Goal: Information Seeking & Learning: Find contact information

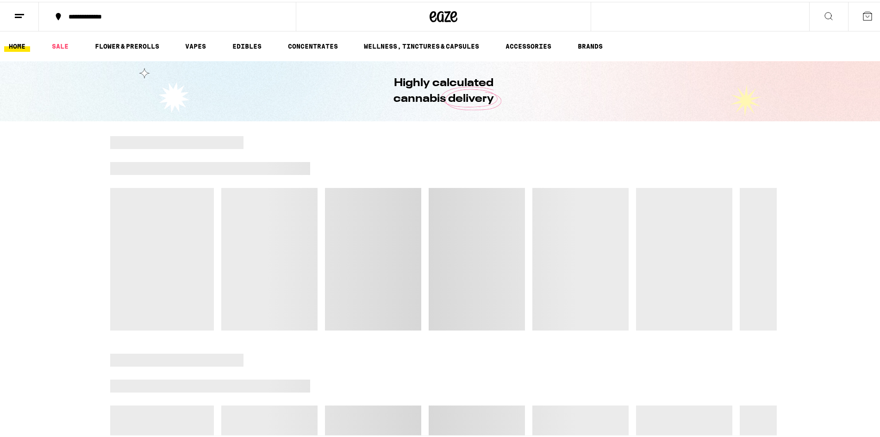
click at [25, 16] on icon at bounding box center [19, 14] width 11 height 11
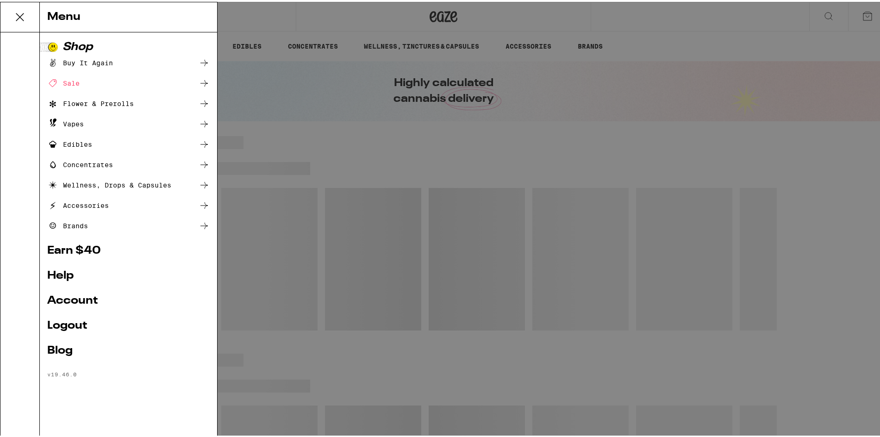
click at [63, 271] on link "Help" at bounding box center [128, 273] width 162 height 11
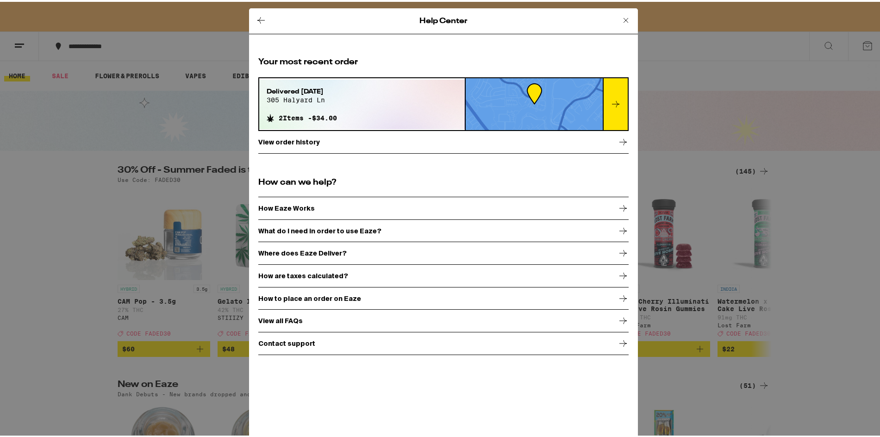
click at [309, 338] on div "Contact support" at bounding box center [443, 341] width 370 height 23
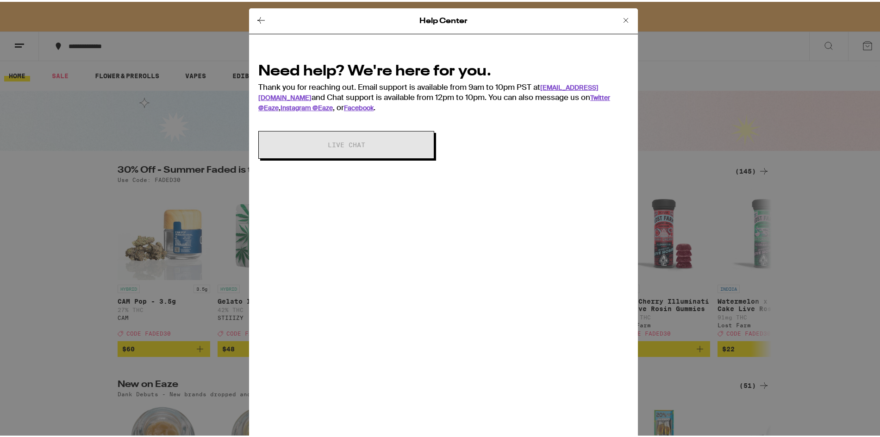
click at [445, 94] on div "Need help? We're here for you. Thank you for reaching out. Email support is ava…" at bounding box center [443, 84] width 370 height 51
click at [622, 22] on icon at bounding box center [625, 18] width 11 height 11
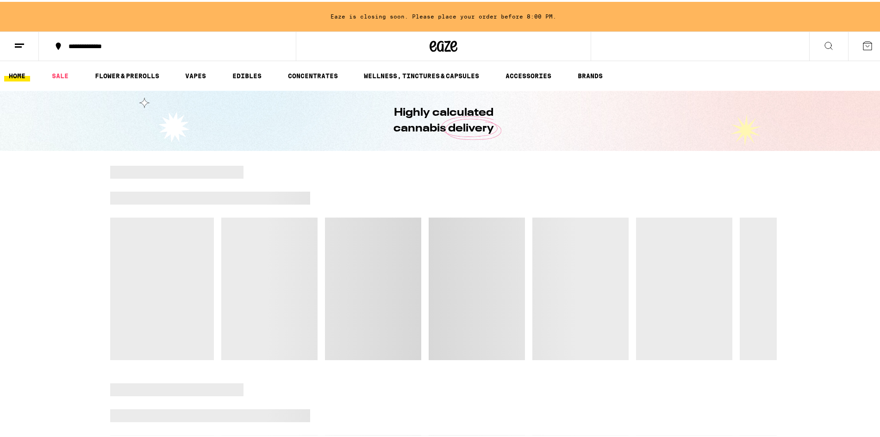
click at [20, 50] on button at bounding box center [19, 44] width 39 height 29
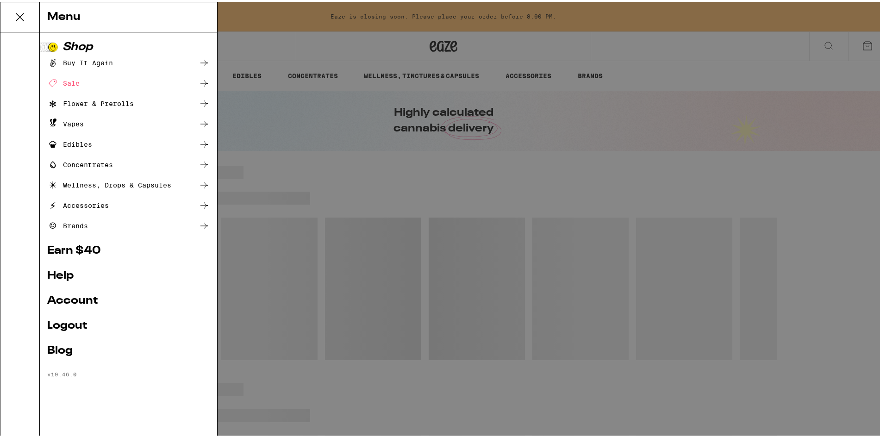
click at [68, 280] on link "Help" at bounding box center [128, 273] width 162 height 11
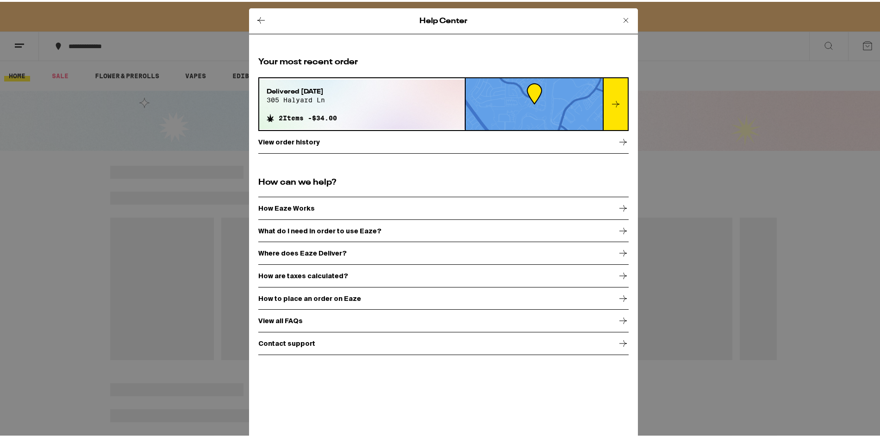
click at [291, 342] on p "Contact support" at bounding box center [286, 341] width 57 height 7
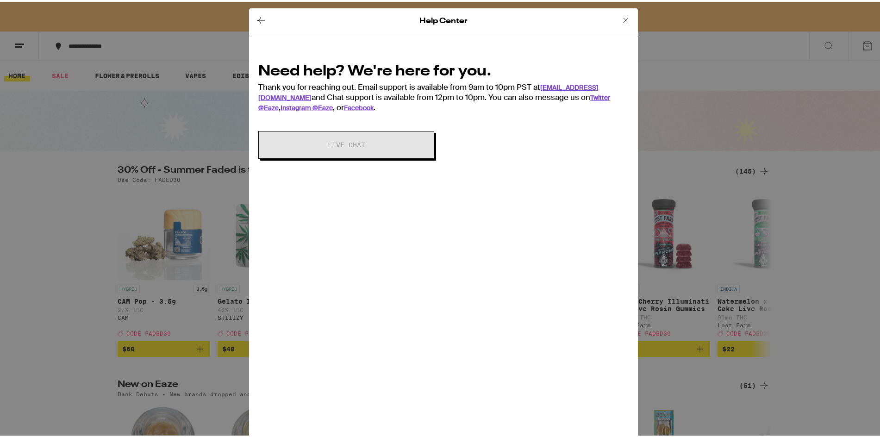
click at [455, 161] on div "Need help? We're here for you. Thank you for reaching out. Email support is ava…" at bounding box center [443, 105] width 389 height 121
click at [553, 87] on link "[EMAIL_ADDRESS][DOMAIN_NAME]" at bounding box center [428, 90] width 340 height 19
click at [592, 188] on div "Help Center Need help? We're here for you. Thank you for reaching out. Email su…" at bounding box center [443, 224] width 389 height 437
click at [620, 19] on icon at bounding box center [625, 18] width 11 height 11
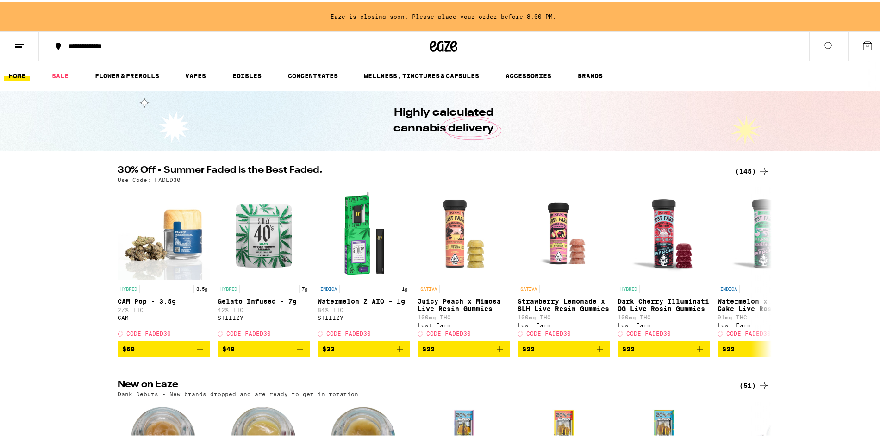
click at [749, 168] on div "(145)" at bounding box center [752, 169] width 34 height 11
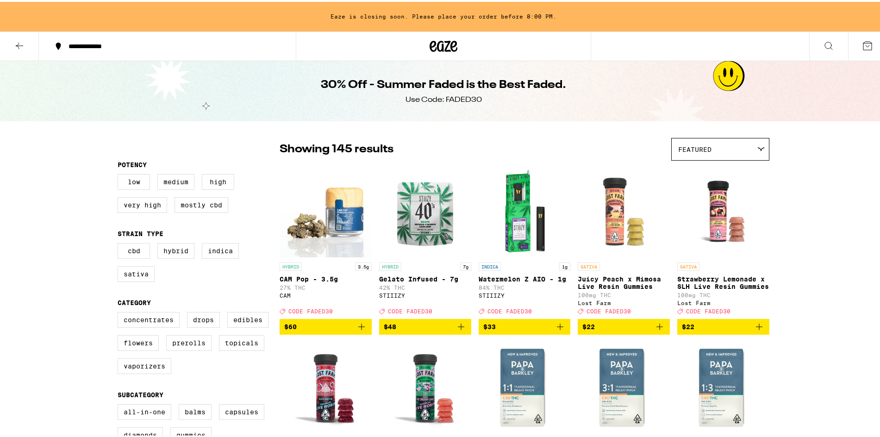
click at [438, 46] on icon at bounding box center [443, 44] width 28 height 17
